Goal: Navigation & Orientation: Find specific page/section

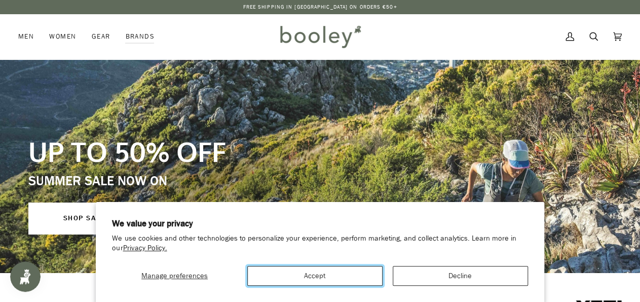
click at [345, 270] on button "Accept" at bounding box center [314, 276] width 135 height 20
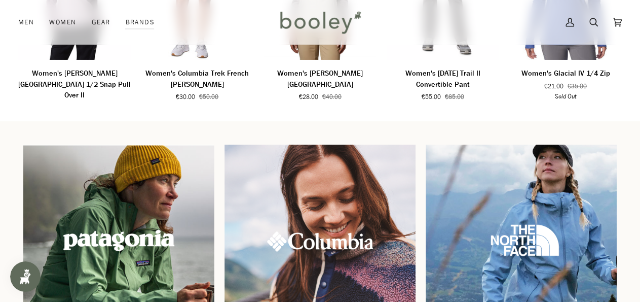
scroll to position [1586, 0]
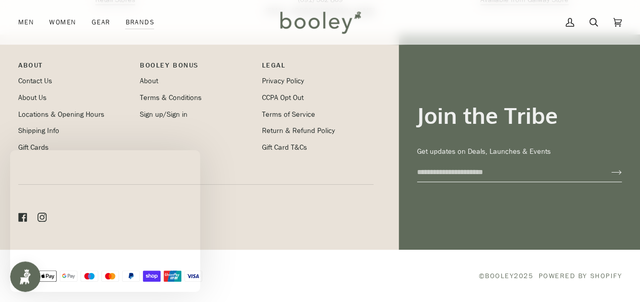
click at [151, 73] on p "Booley Bonus" at bounding box center [195, 68] width 111 height 16
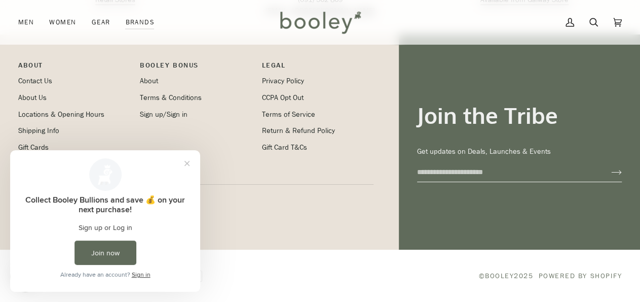
scroll to position [0, 0]
click at [149, 79] on link "About" at bounding box center [149, 81] width 18 height 10
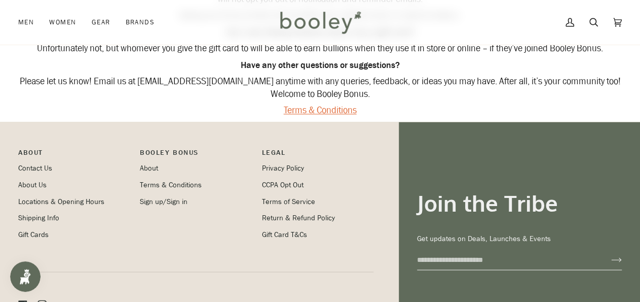
scroll to position [709, 0]
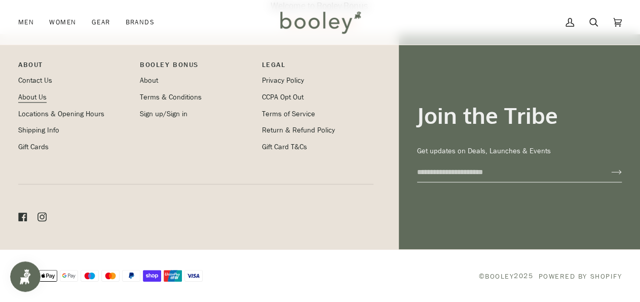
click at [28, 96] on link "About Us" at bounding box center [32, 97] width 28 height 10
